Goal: Information Seeking & Learning: Check status

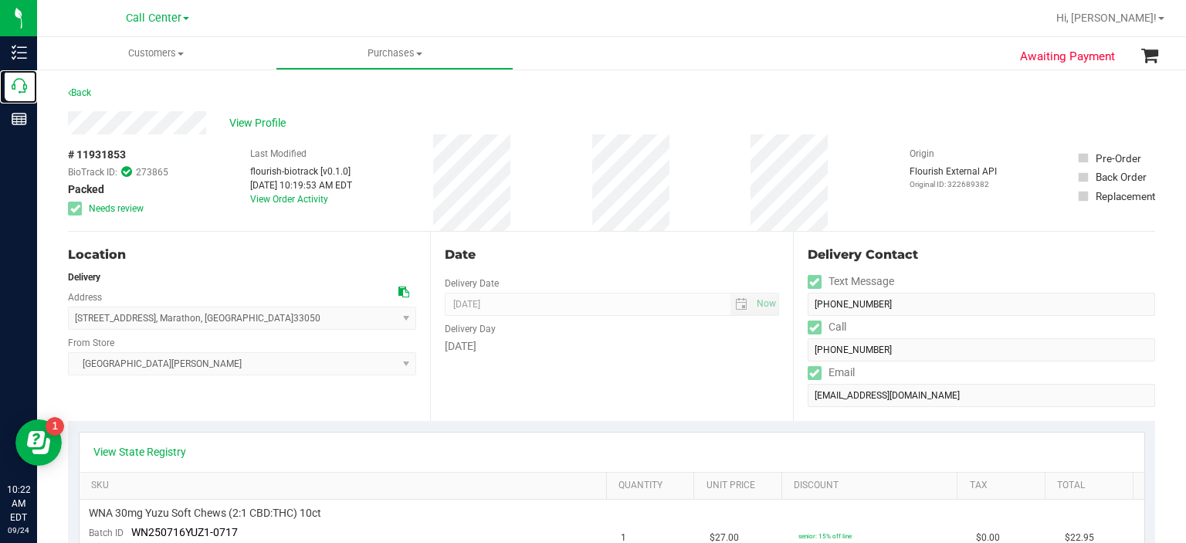
click at [25, 84] on icon at bounding box center [19, 85] width 15 height 15
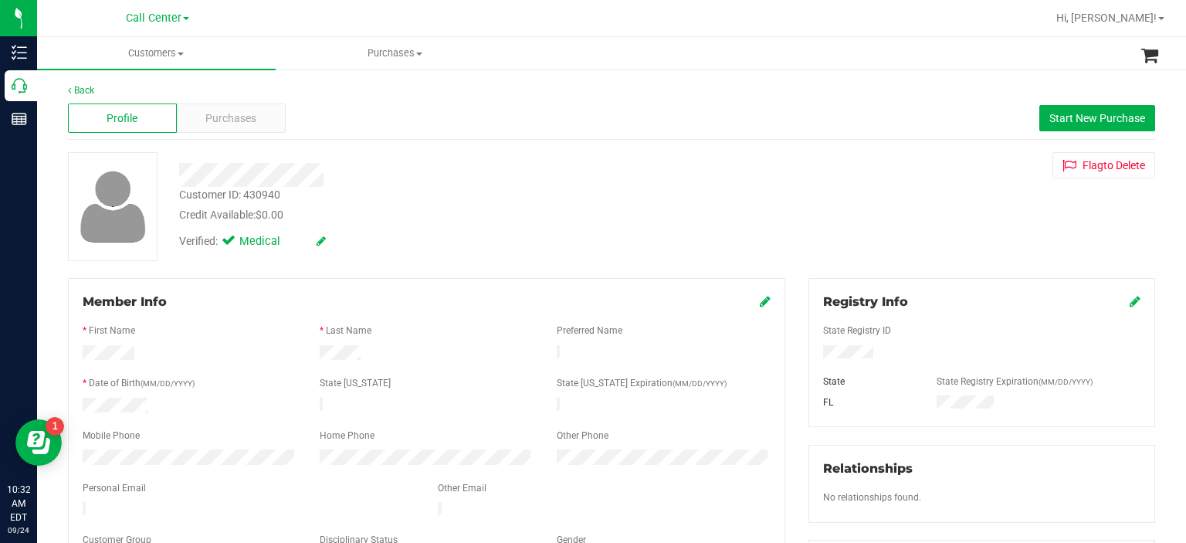
click at [263, 197] on div "Customer ID: 430940" at bounding box center [229, 195] width 101 height 16
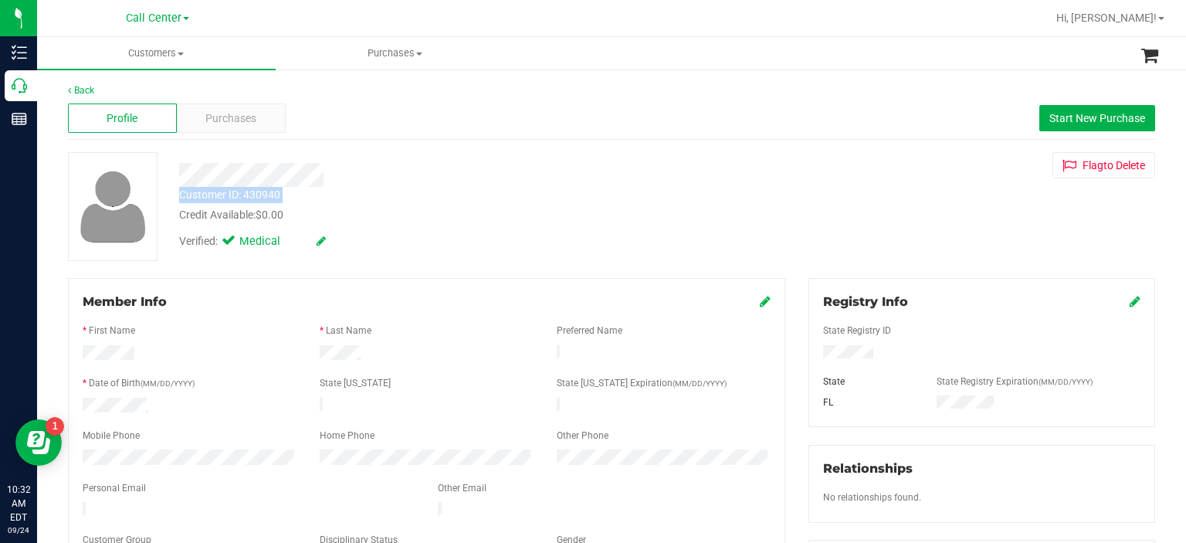
copy div "Customer ID: 430940"
click at [266, 191] on div "Customer ID: 430940" at bounding box center [229, 195] width 101 height 16
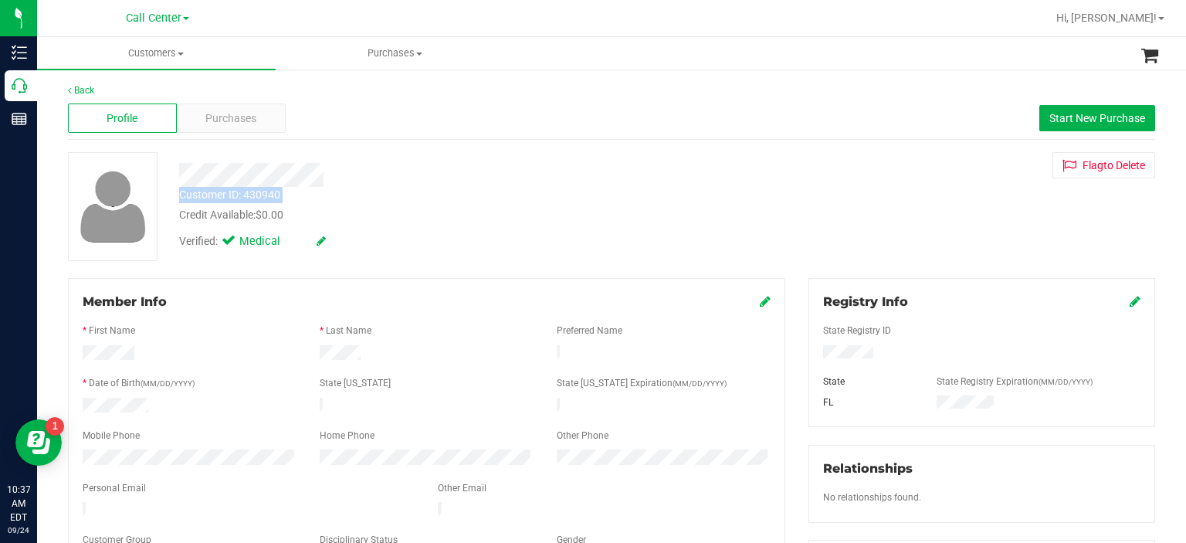
copy div "Customer ID: 430940"
click at [361, 481] on div "Personal Email" at bounding box center [248, 490] width 355 height 18
click at [222, 120] on span "Purchases" at bounding box center [230, 118] width 51 height 16
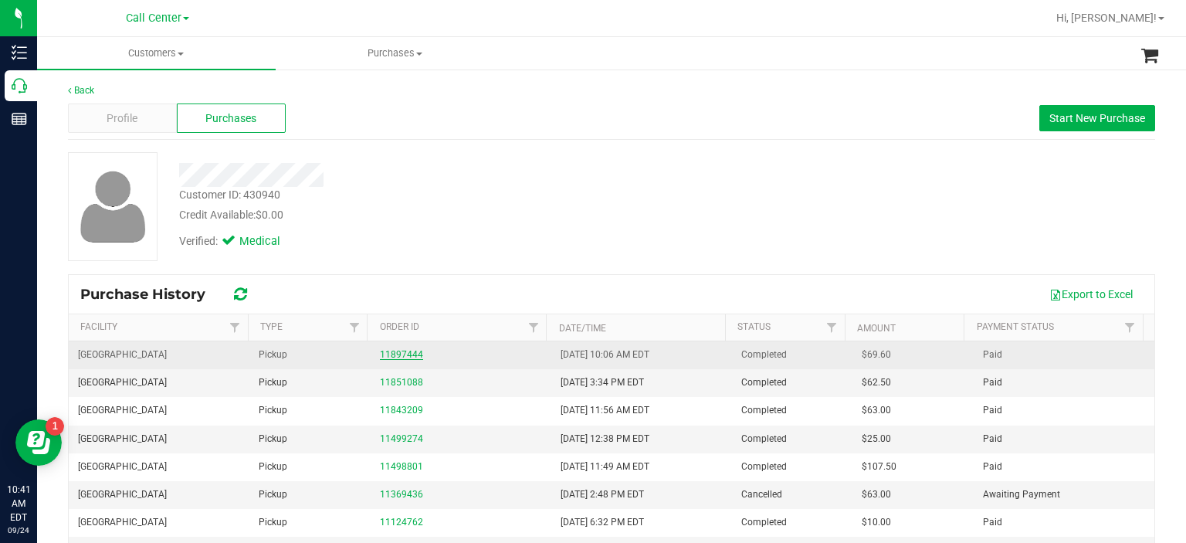
click at [399, 358] on link "11897444" at bounding box center [401, 354] width 43 height 11
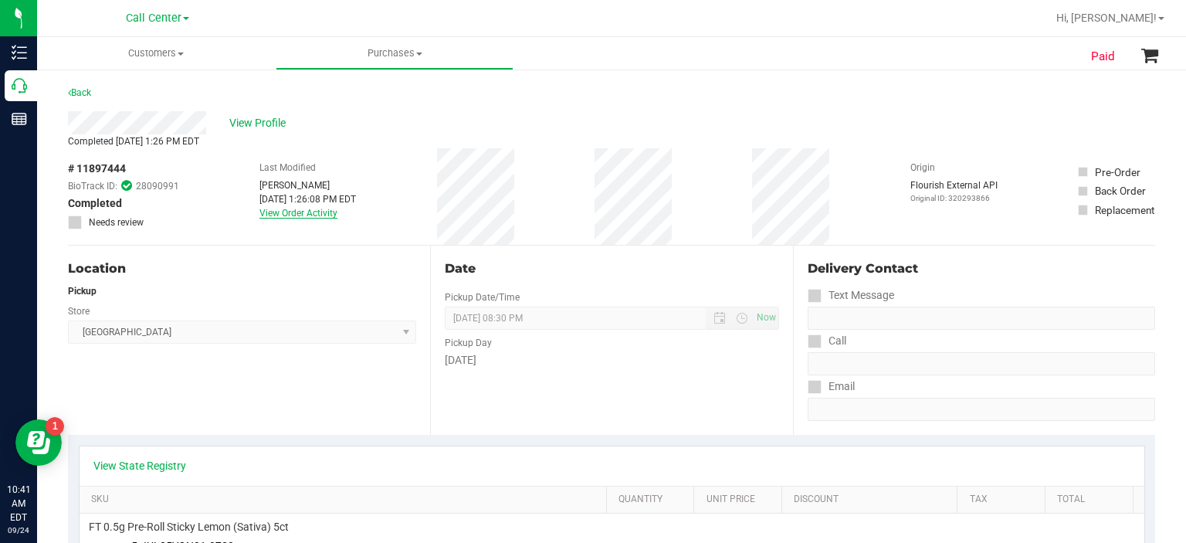
click at [284, 212] on link "View Order Activity" at bounding box center [299, 213] width 78 height 11
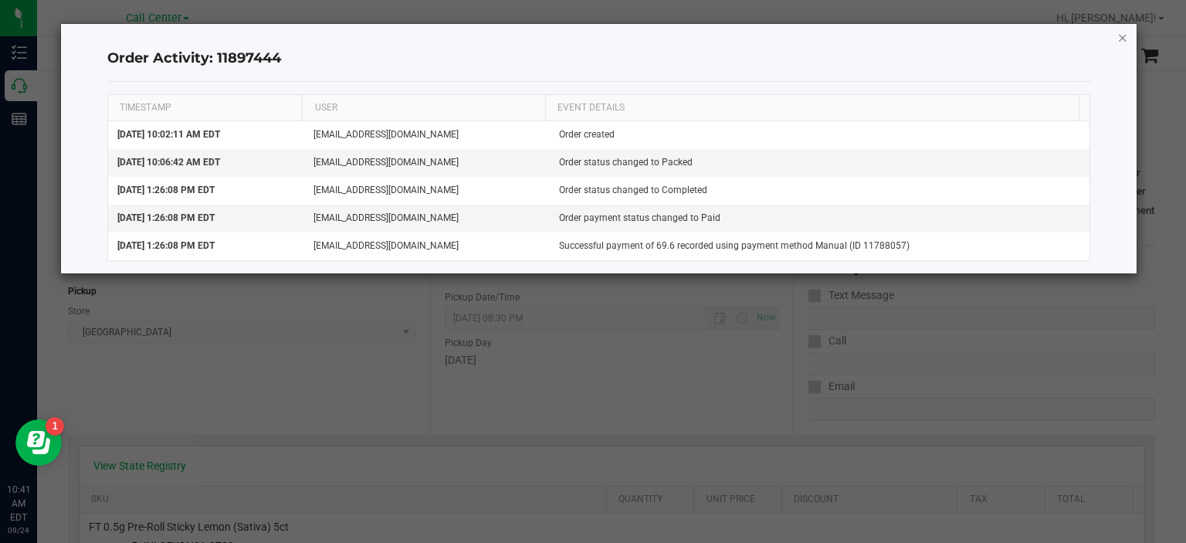
click at [1125, 39] on icon "button" at bounding box center [1123, 37] width 11 height 19
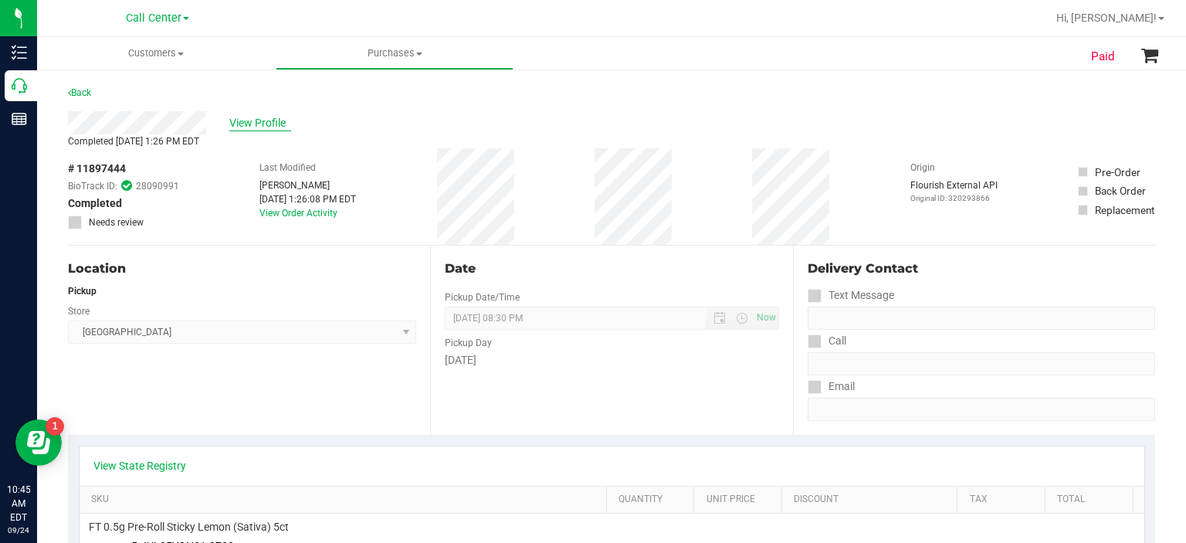
click at [250, 121] on span "View Profile" at bounding box center [260, 123] width 62 height 16
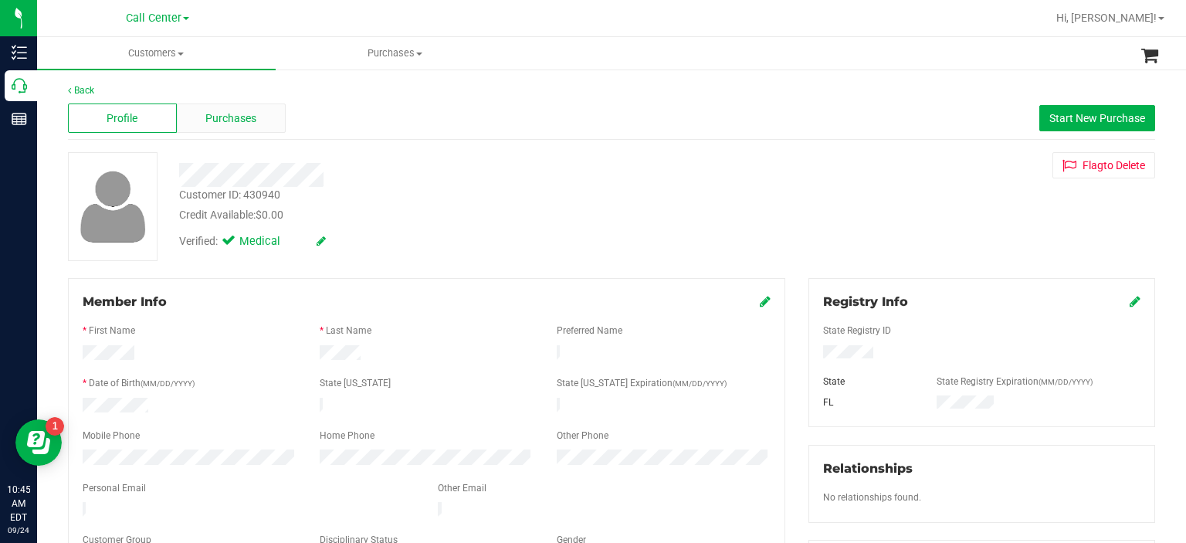
click at [239, 120] on span "Purchases" at bounding box center [230, 118] width 51 height 16
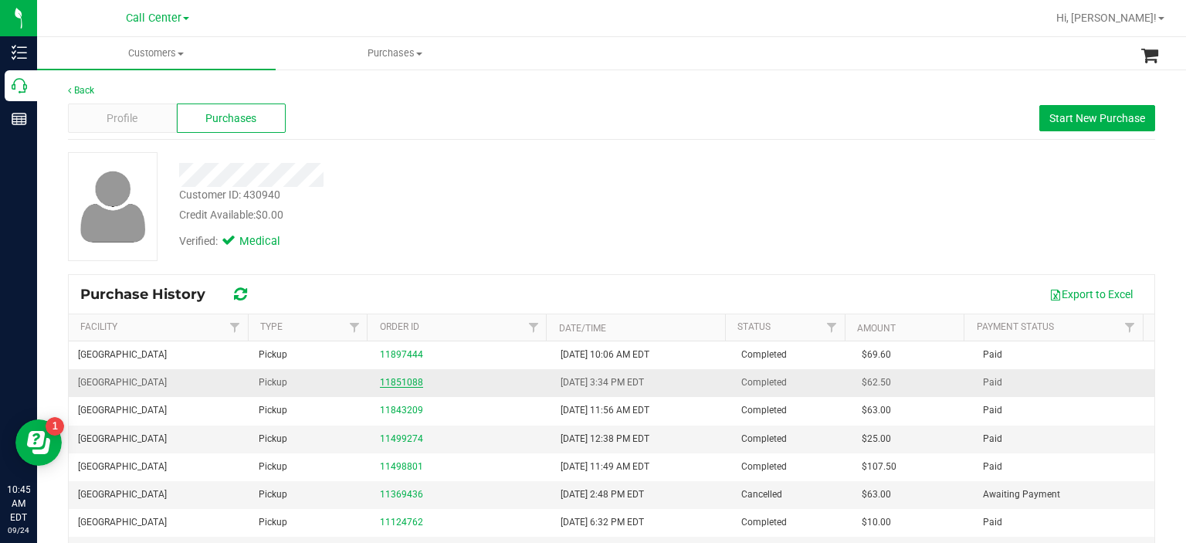
click at [404, 382] on link "11851088" at bounding box center [401, 382] width 43 height 11
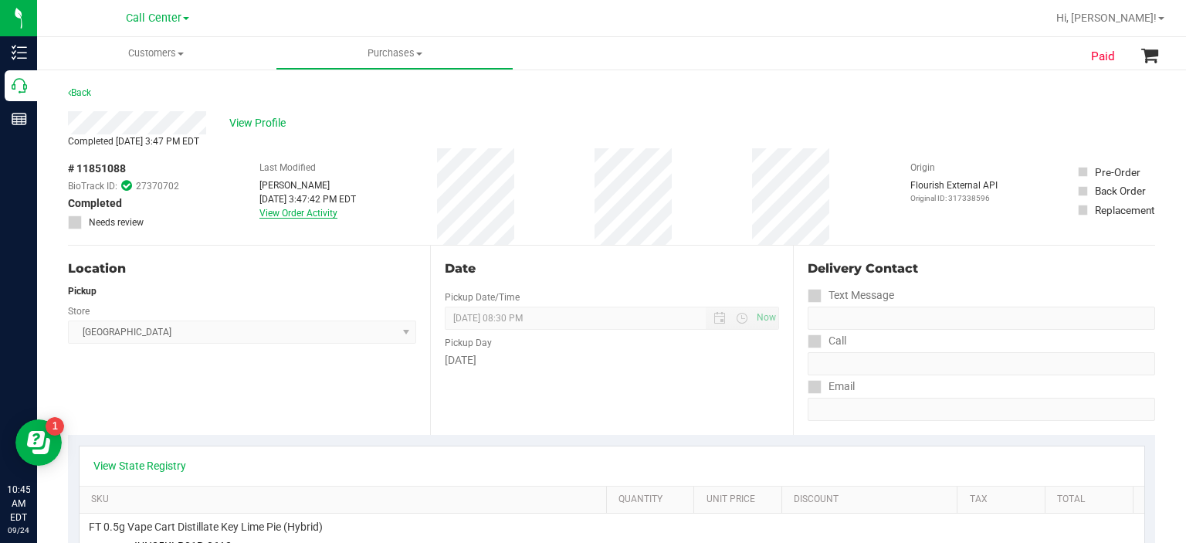
click at [302, 218] on link "View Order Activity" at bounding box center [299, 213] width 78 height 11
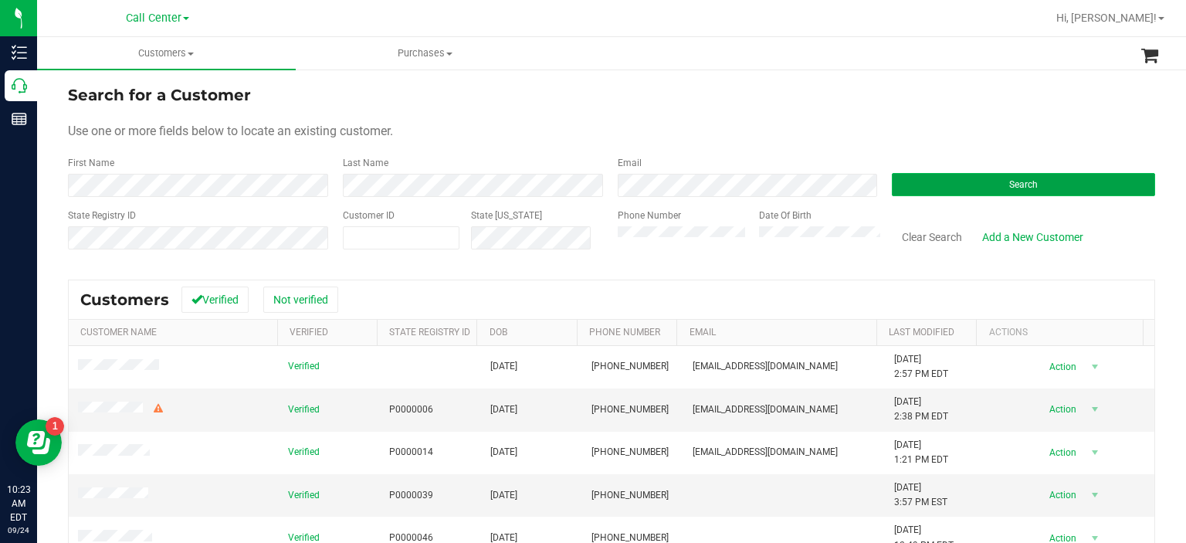
click at [996, 185] on button "Search" at bounding box center [1023, 184] width 263 height 23
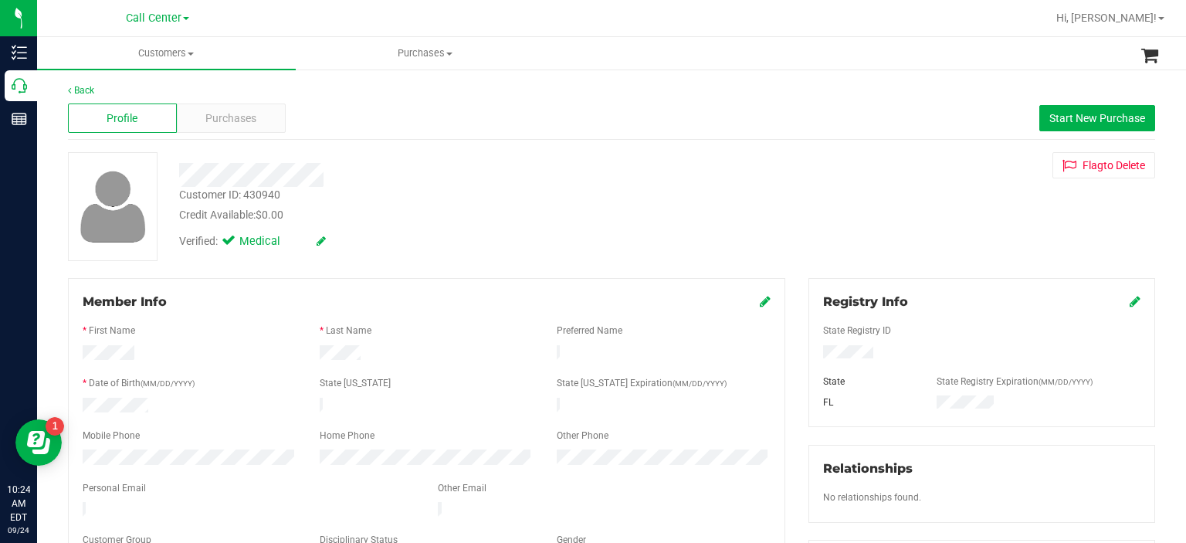
click at [275, 194] on div "Customer ID: 430940" at bounding box center [229, 195] width 101 height 16
copy div "430940"
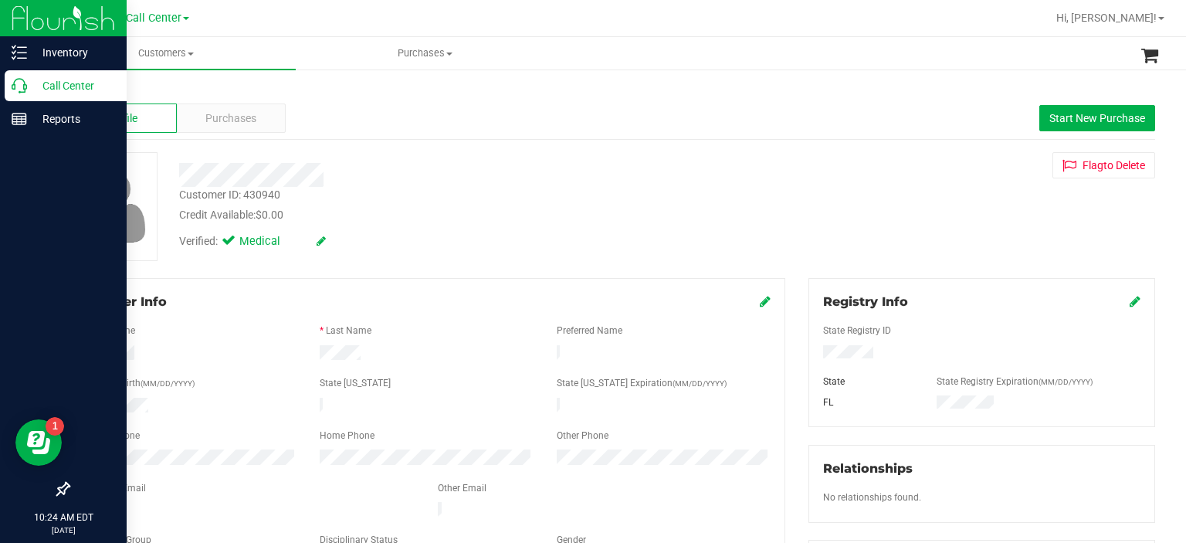
click at [46, 304] on div at bounding box center [63, 306] width 127 height 338
click at [34, 96] on div "Call Center" at bounding box center [66, 85] width 122 height 31
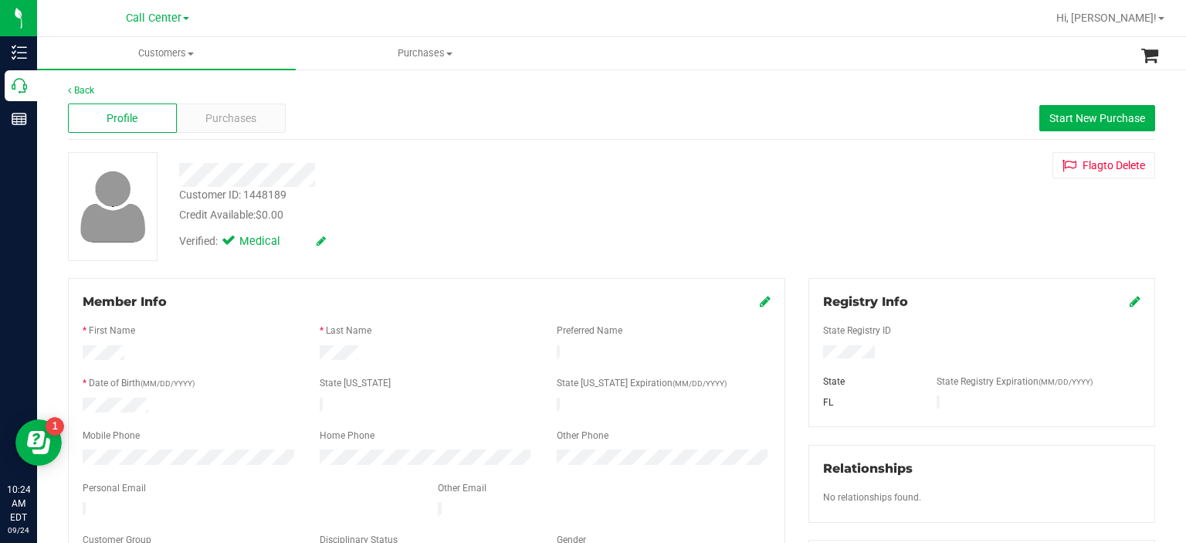
click at [269, 194] on div "Customer ID: 1448189" at bounding box center [232, 195] width 107 height 16
copy div "1448189"
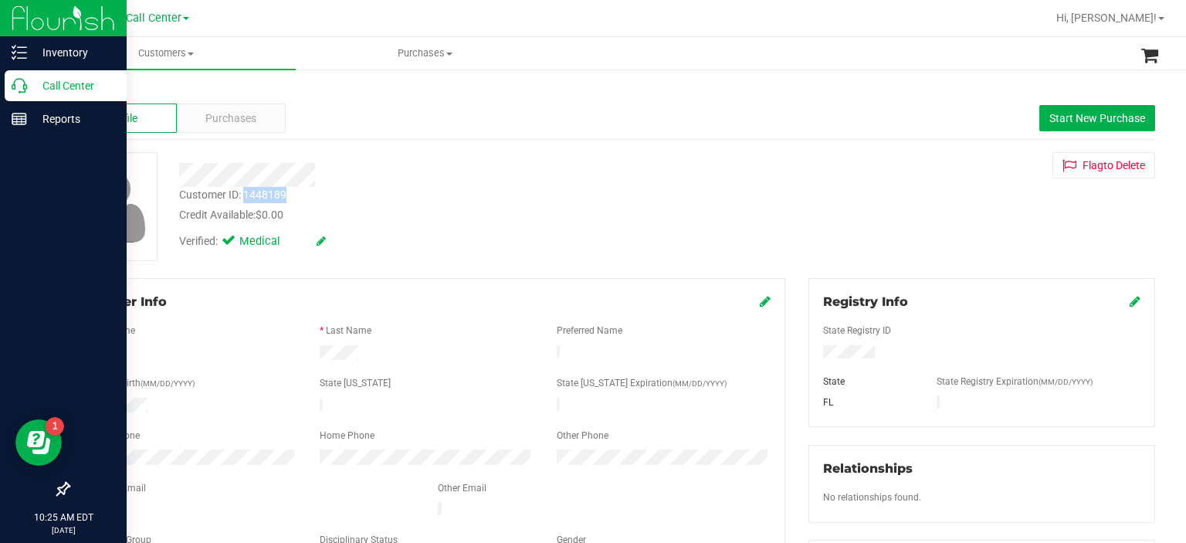
click at [47, 95] on div "Call Center" at bounding box center [66, 85] width 122 height 31
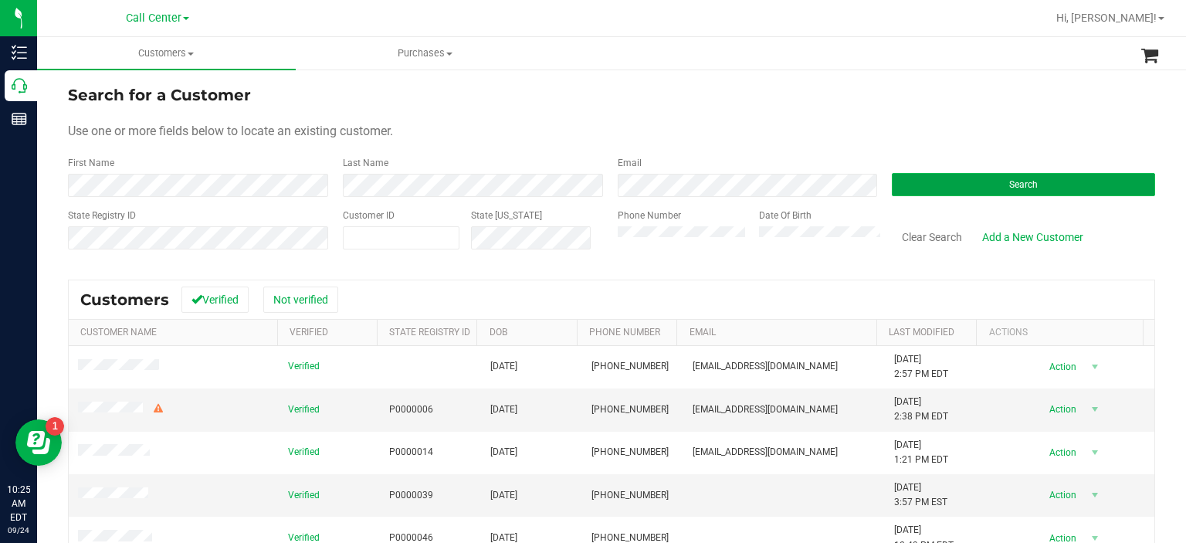
click at [924, 188] on button "Search" at bounding box center [1023, 184] width 263 height 23
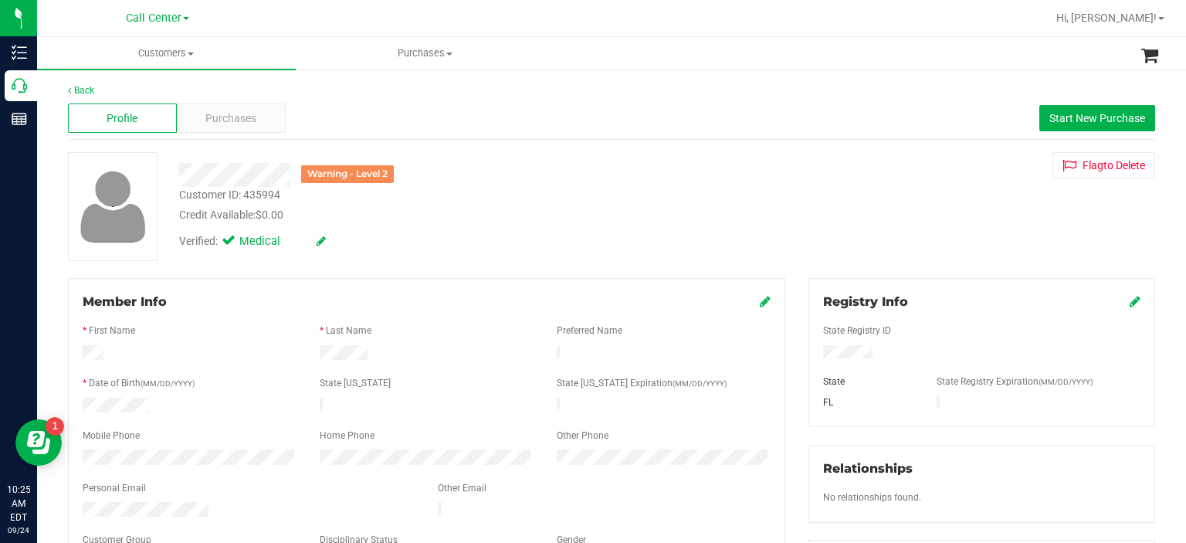
click at [268, 193] on div "Customer ID: 435994" at bounding box center [229, 195] width 101 height 16
copy div "435994"
click at [233, 120] on span "Purchases" at bounding box center [230, 118] width 51 height 16
